Goal: Task Accomplishment & Management: Use online tool/utility

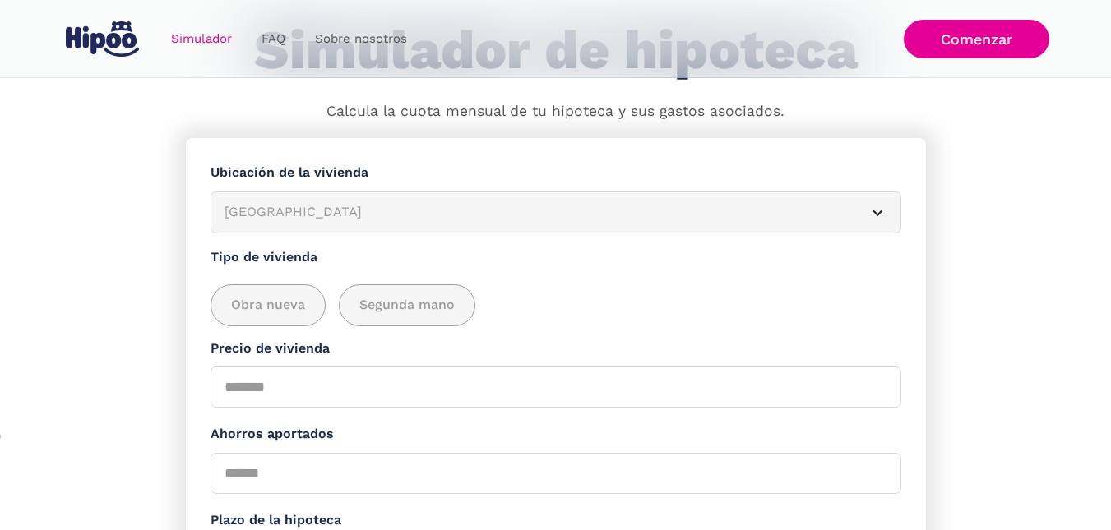
scroll to position [164, 0]
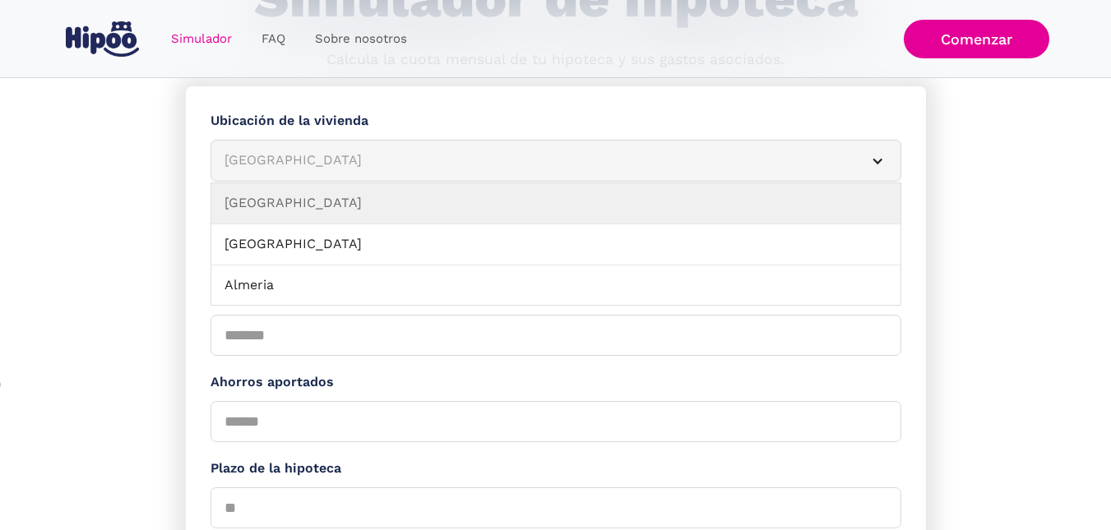
click at [354, 169] on div "[GEOGRAPHIC_DATA]" at bounding box center [535, 160] width 623 height 21
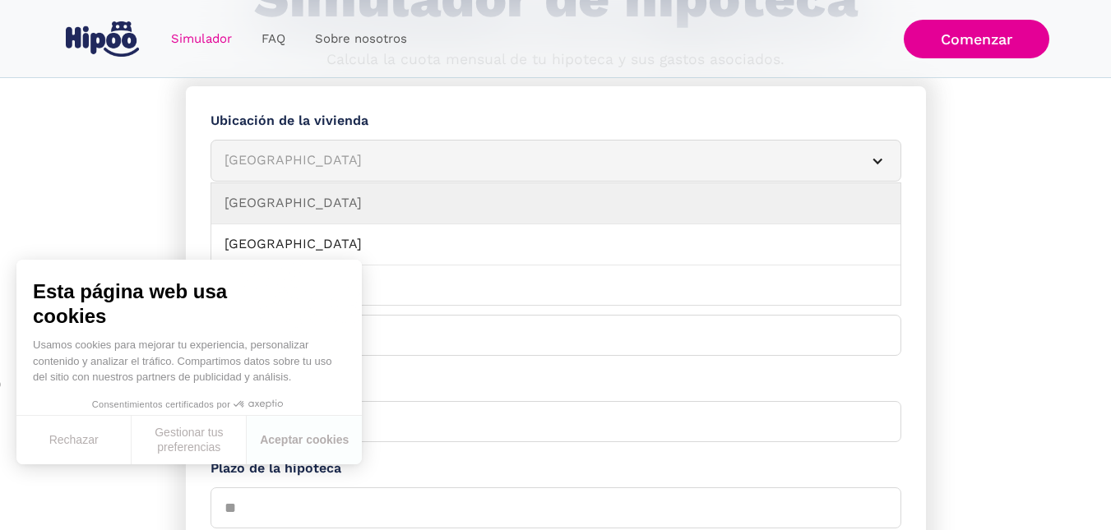
click at [890, 156] on article "[GEOGRAPHIC_DATA]" at bounding box center [555, 161] width 691 height 42
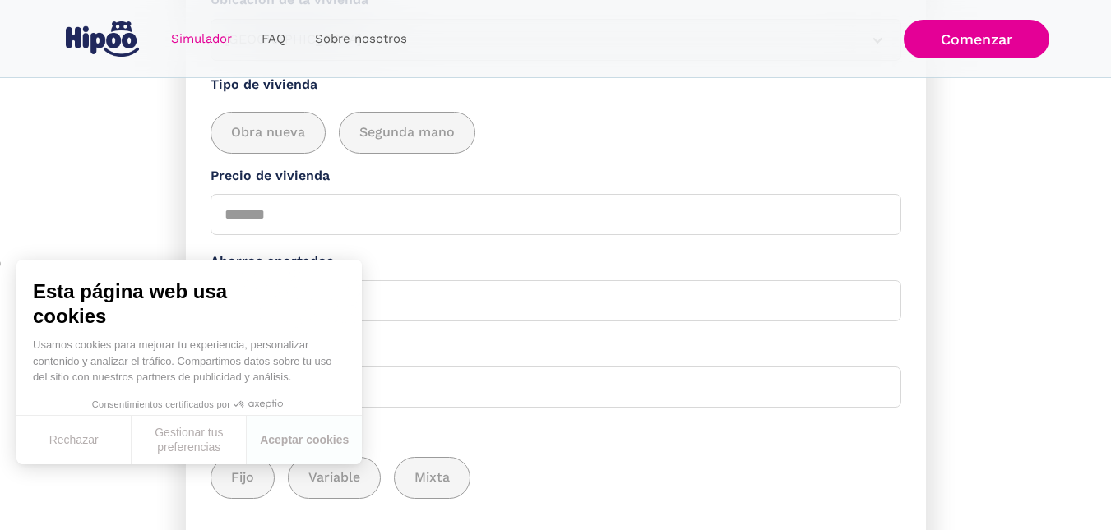
scroll to position [329, 0]
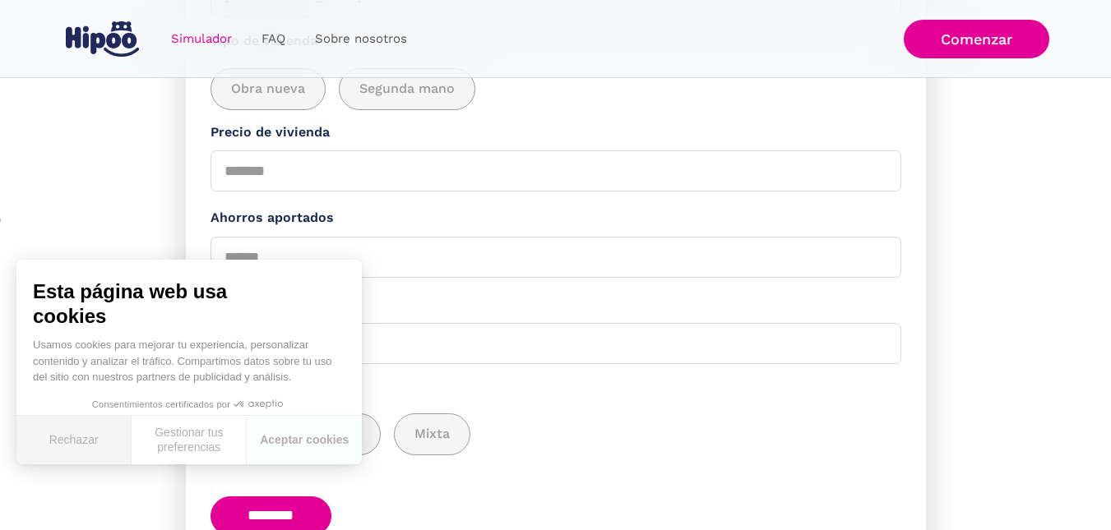
click at [72, 444] on button "Rechazar" at bounding box center [73, 440] width 115 height 48
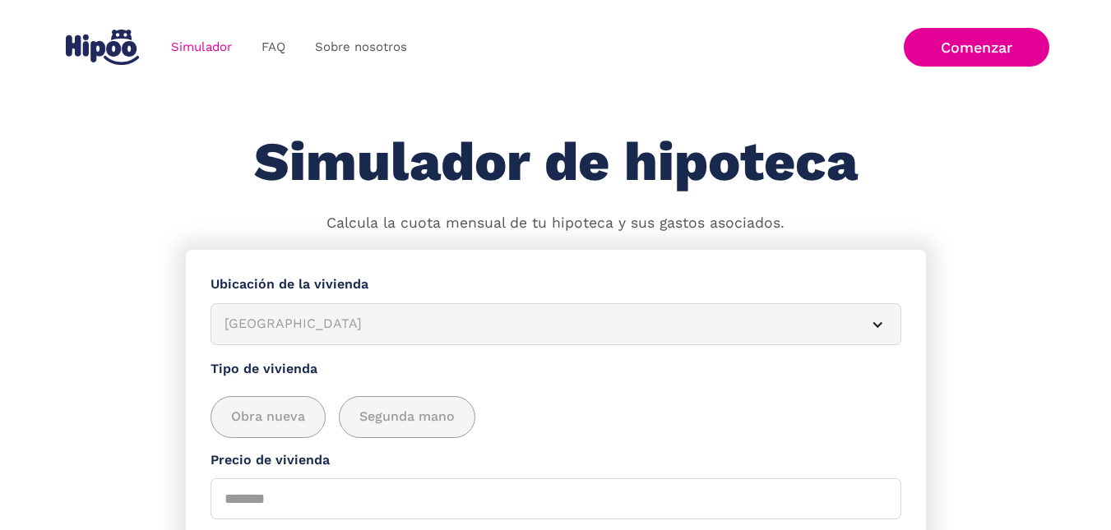
scroll to position [0, 0]
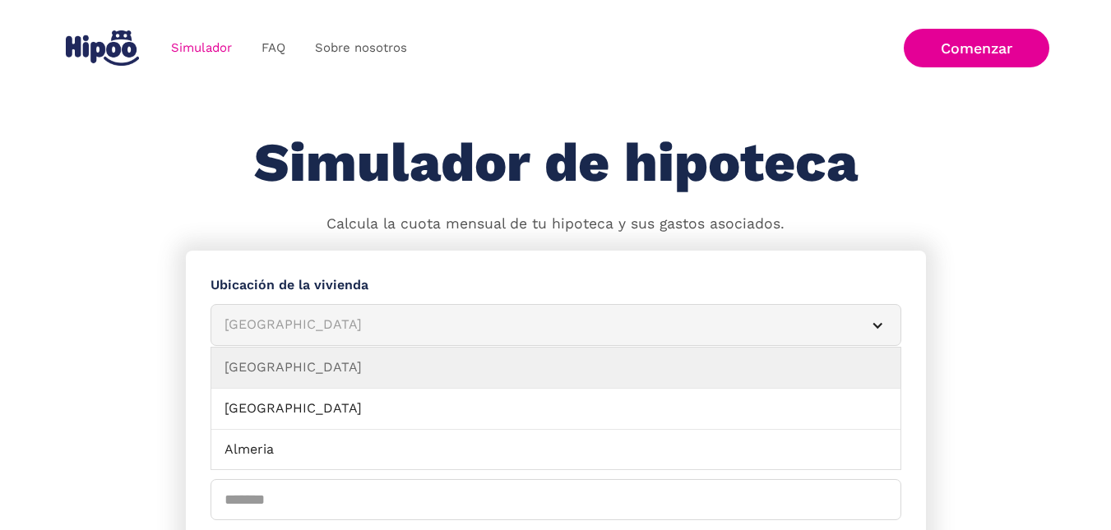
click at [875, 326] on div "Simulador Form" at bounding box center [877, 325] width 13 height 13
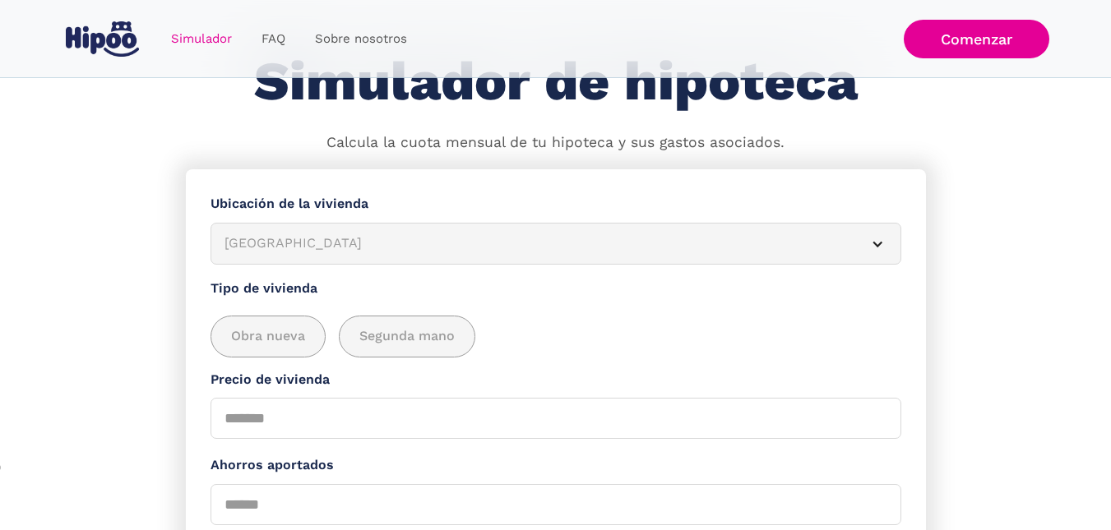
scroll to position [82, 0]
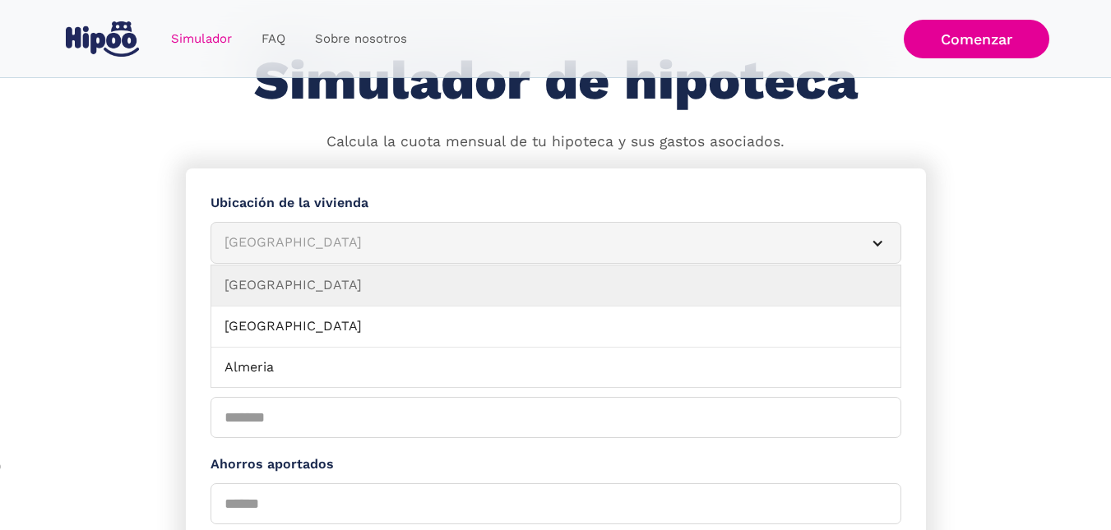
click at [882, 241] on div "Simulador Form" at bounding box center [877, 243] width 13 height 13
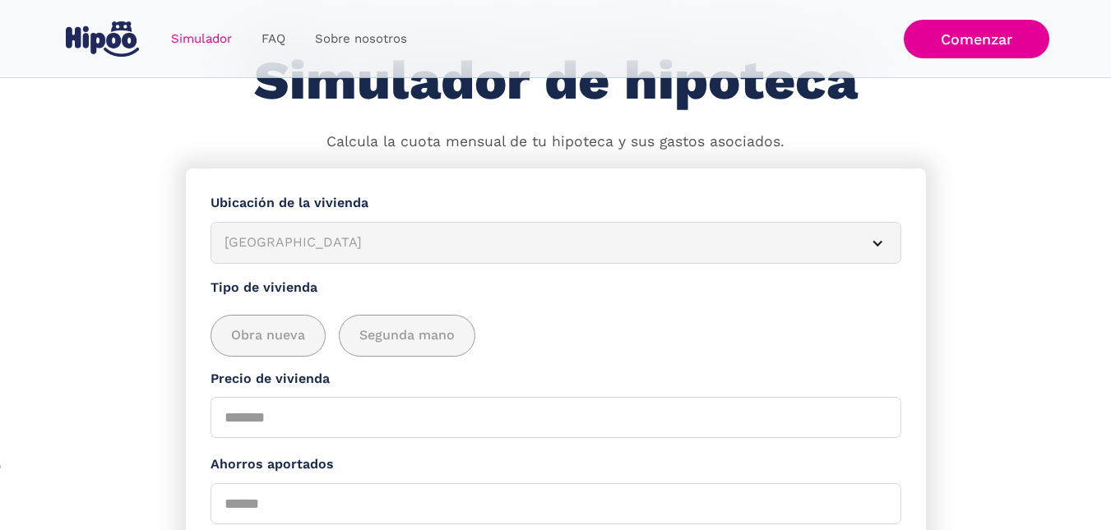
click at [882, 241] on div "Simulador Form" at bounding box center [877, 243] width 13 height 13
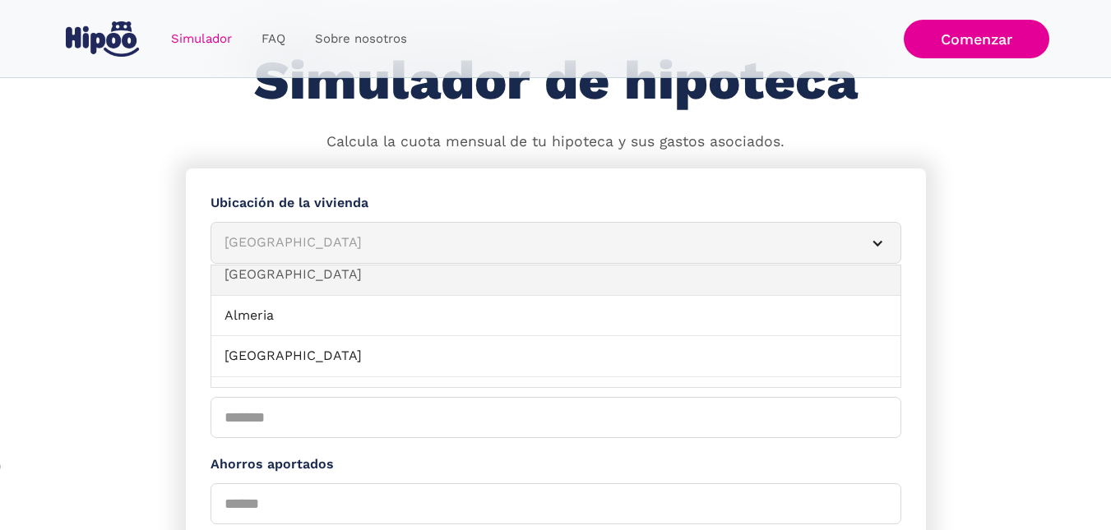
scroll to position [247, 0]
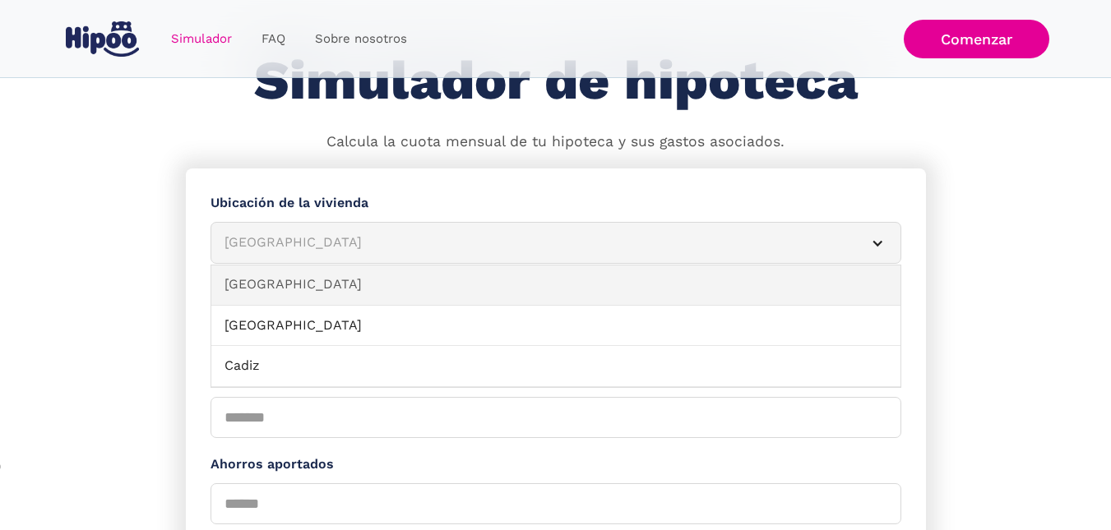
click at [264, 282] on link "[GEOGRAPHIC_DATA]" at bounding box center [555, 285] width 689 height 41
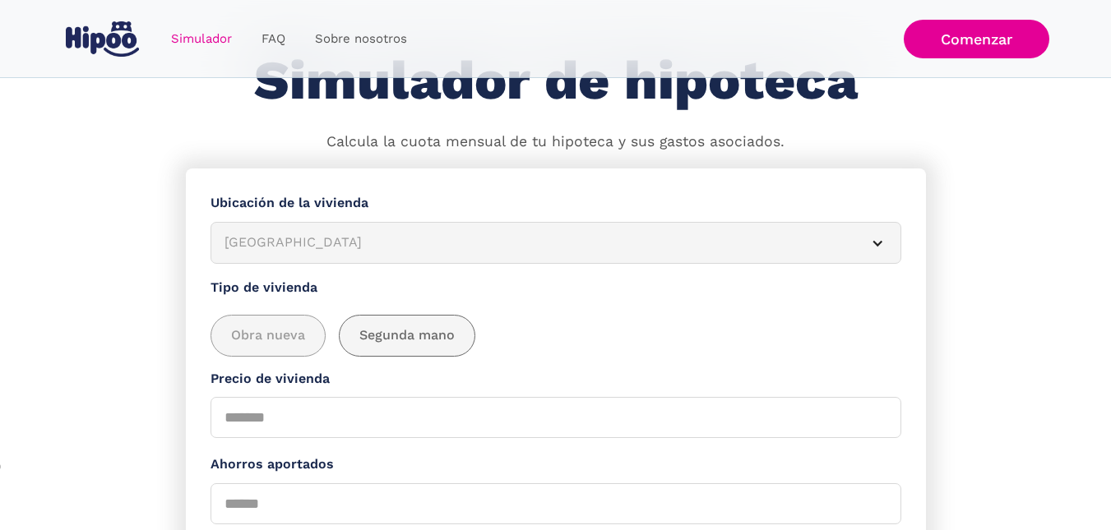
click at [423, 339] on span "Segunda mano" at bounding box center [406, 336] width 95 height 21
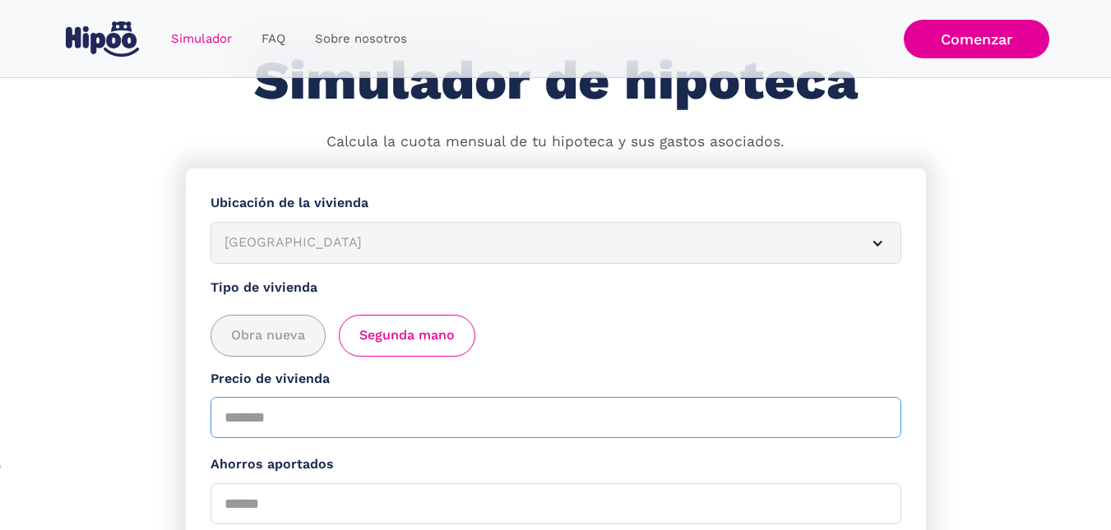
click at [377, 413] on input "Precio de vivienda" at bounding box center [555, 417] width 691 height 41
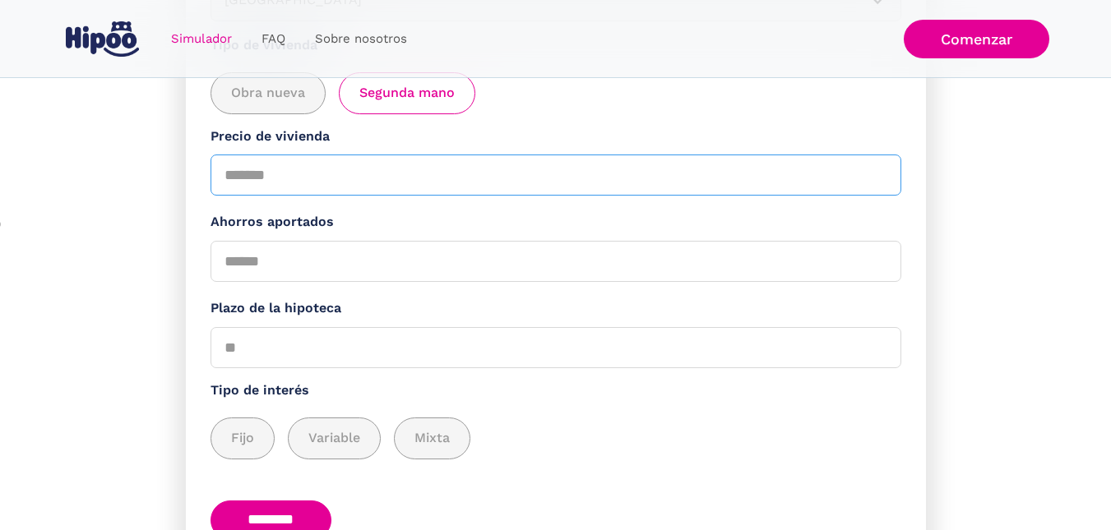
scroll to position [329, 0]
